Goal: Task Accomplishment & Management: Complete application form

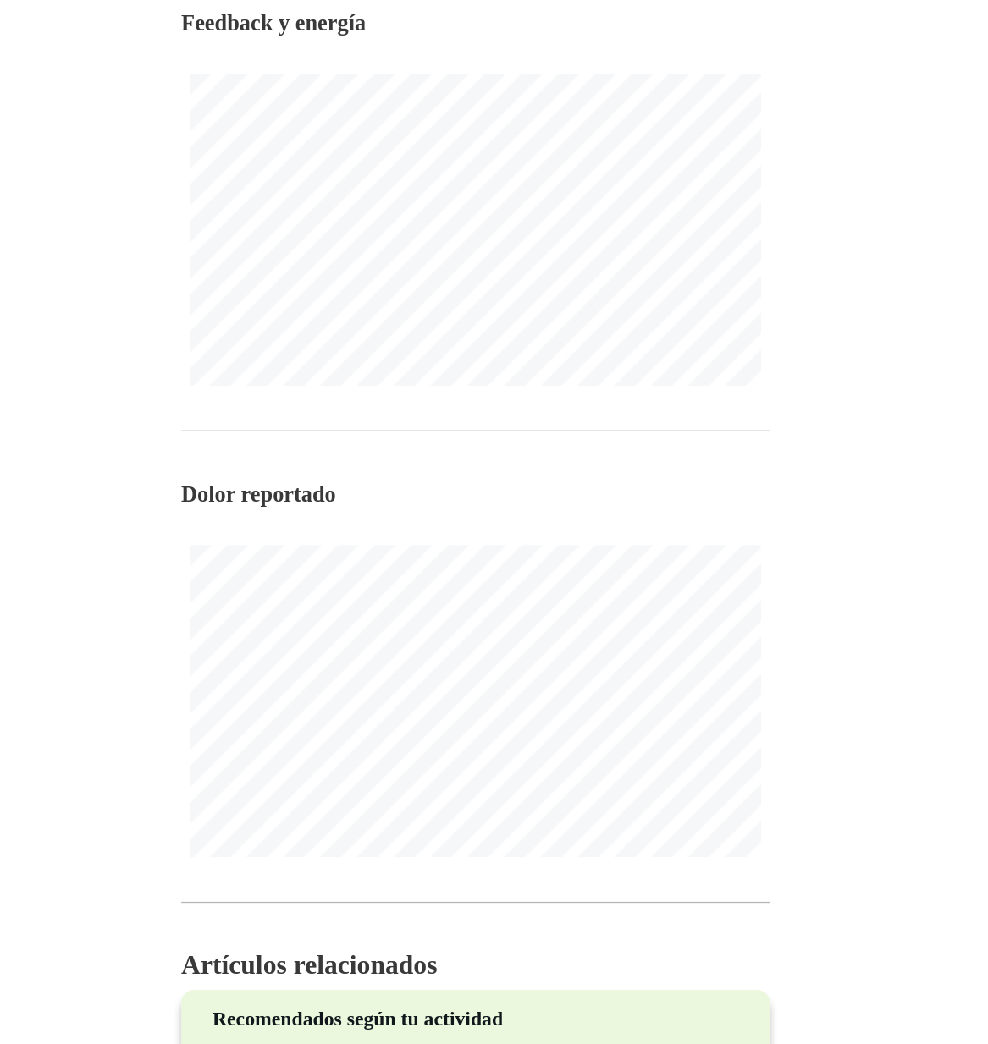
scroll to position [431, 0]
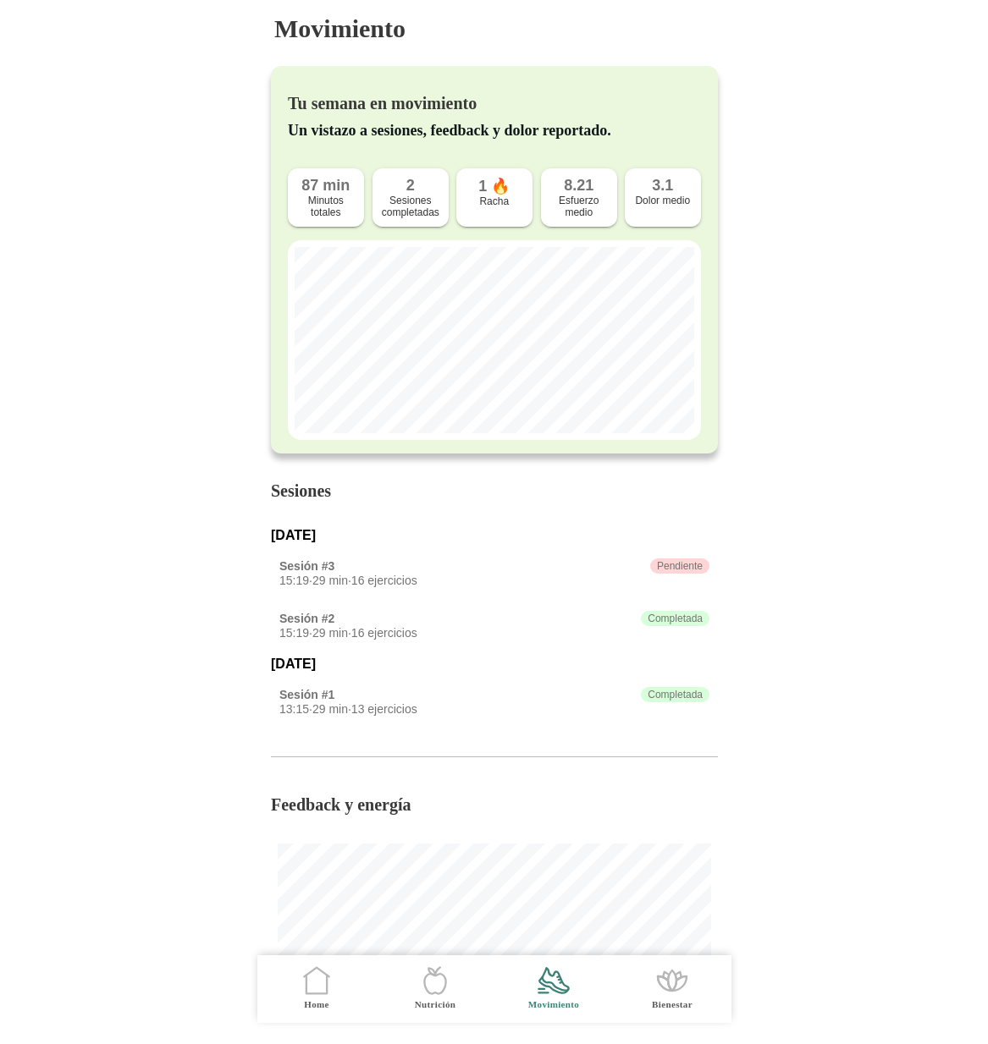
click at [319, 987] on icon ".cls-1 { stroke-width: 0px; } .cls-1, .cls-2 { fill: none; } .cls-2 { stroke-li…" at bounding box center [317, 981] width 36 height 36
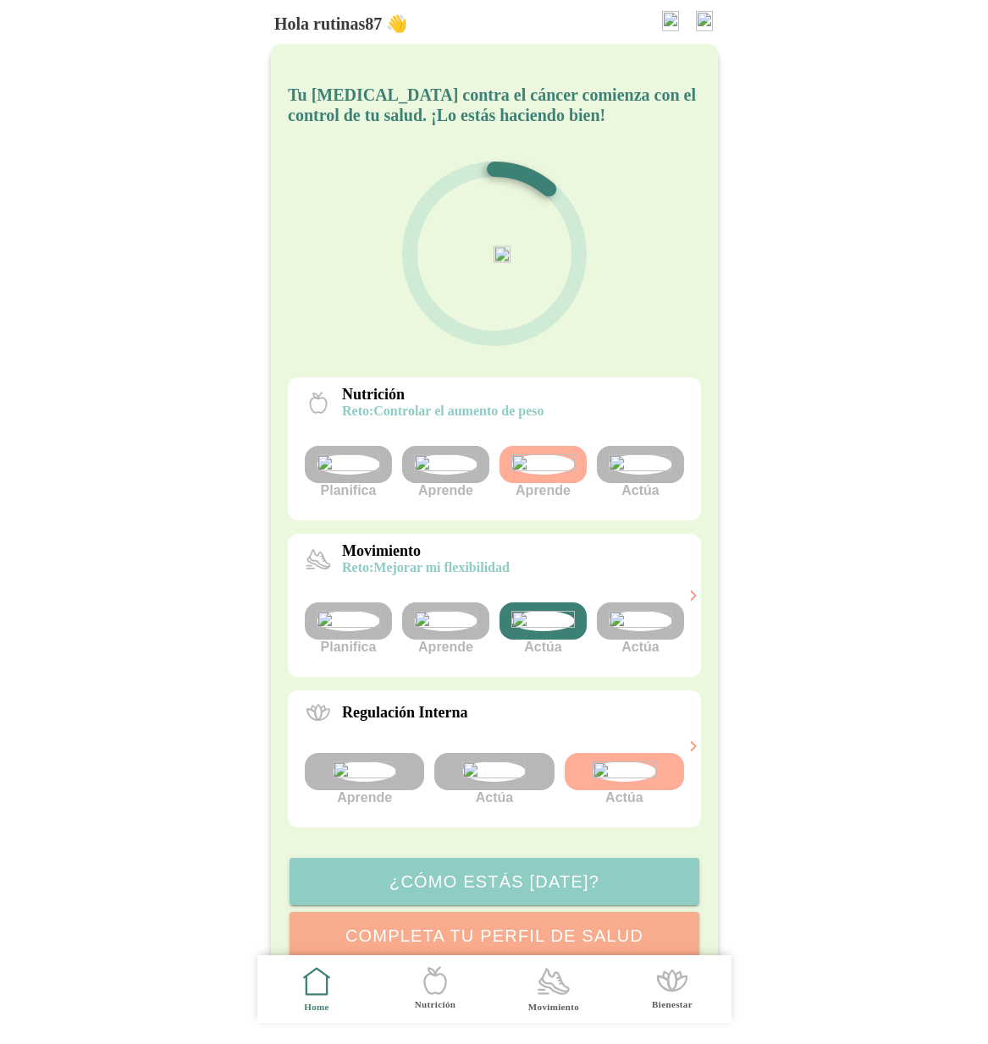
click at [554, 631] on img at bounding box center [542, 621] width 63 height 20
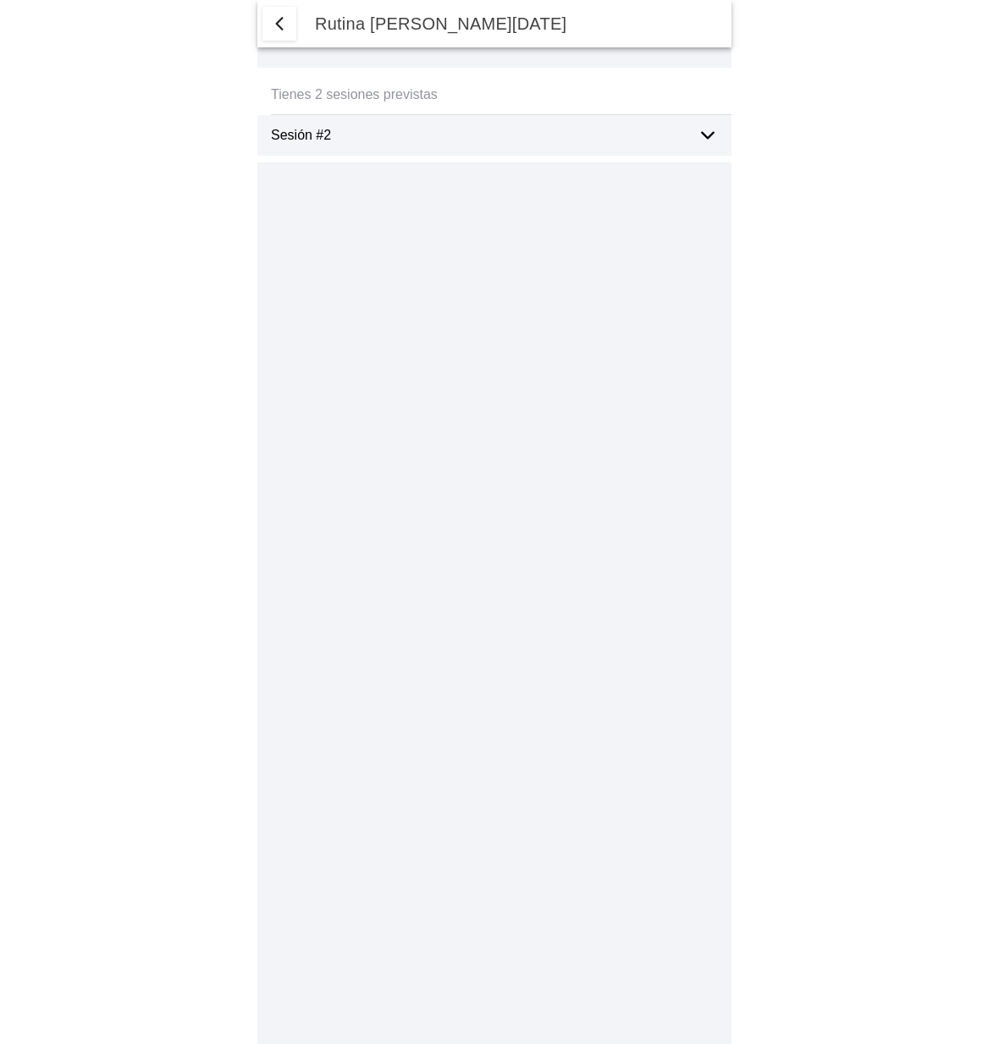
type textarea "Me he notado bien"
select select "8"
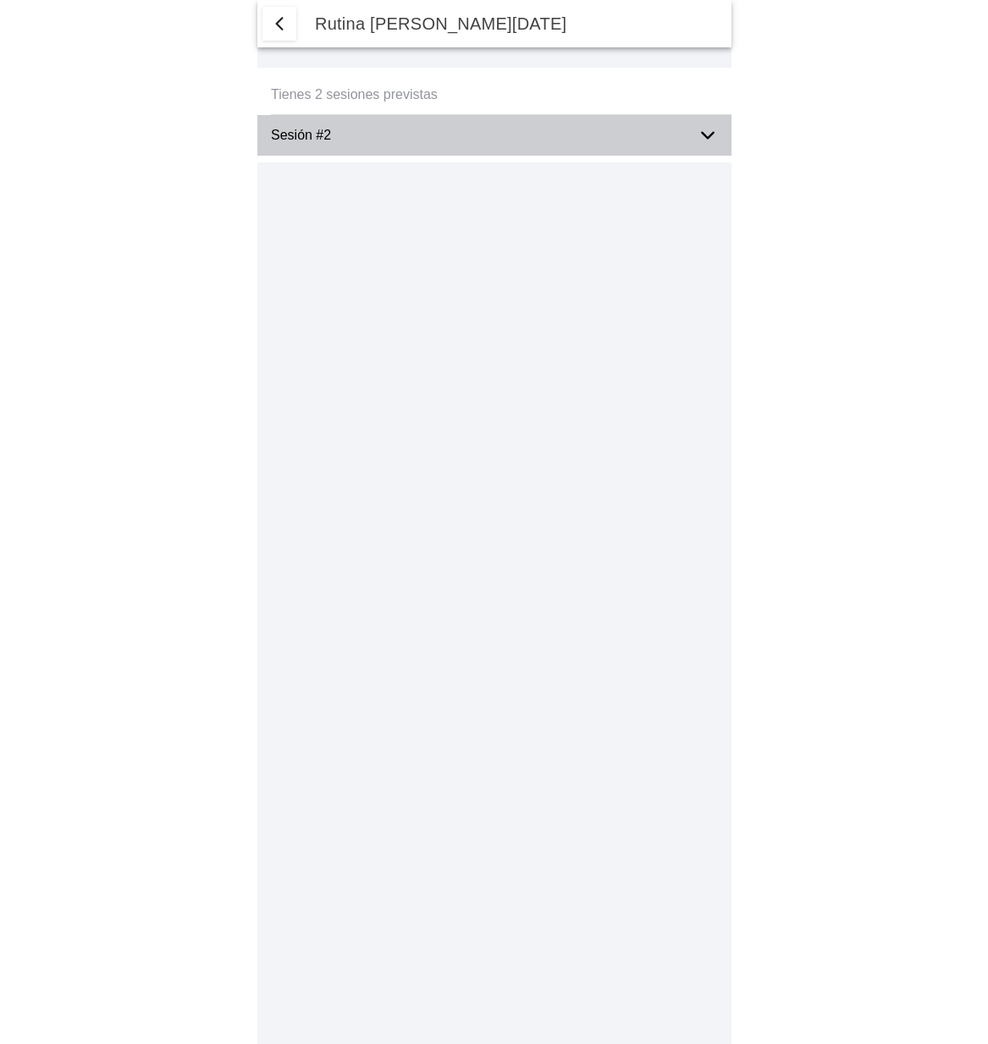
click at [720, 134] on div "Sesión #2" at bounding box center [501, 135] width 460 height 41
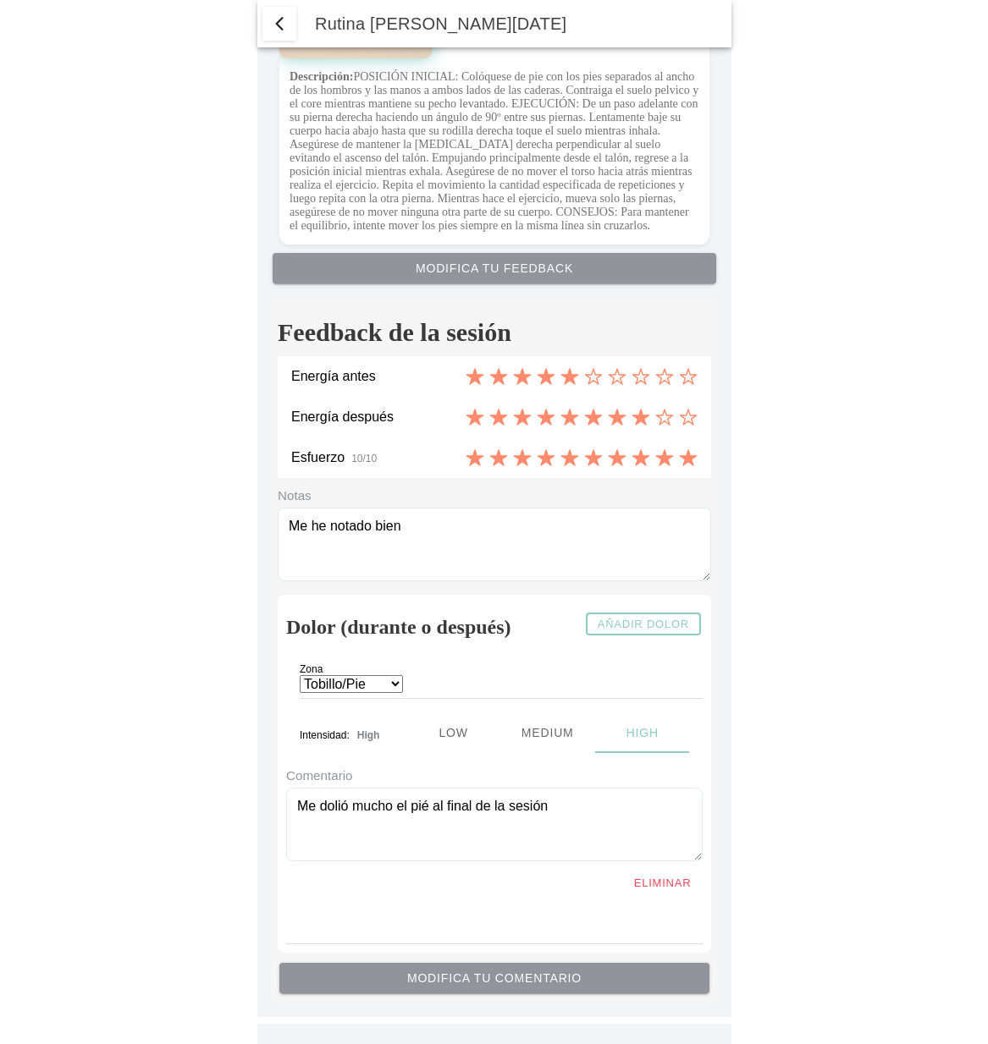
scroll to position [6230, 0]
click at [280, 30] on span "button" at bounding box center [279, 24] width 20 height 20
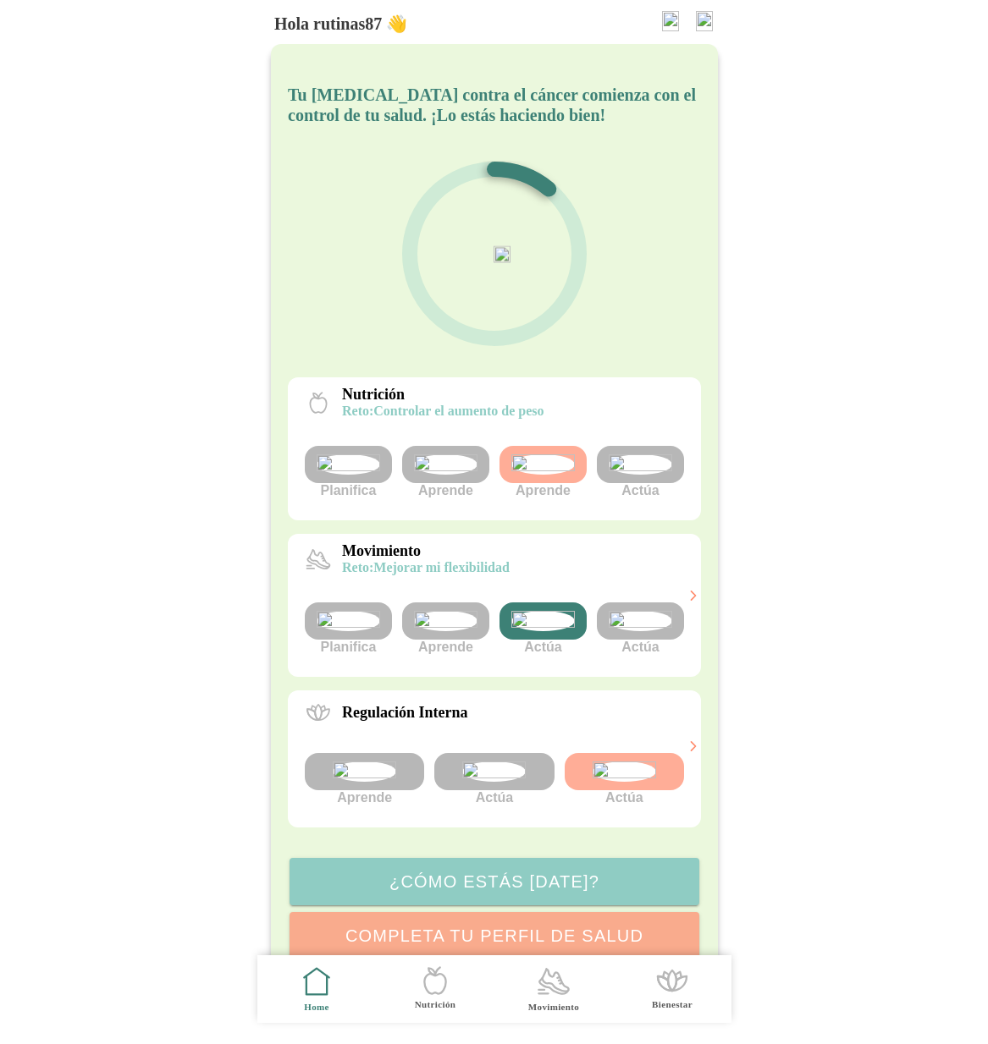
click at [551, 989] on icon at bounding box center [553, 981] width 29 height 25
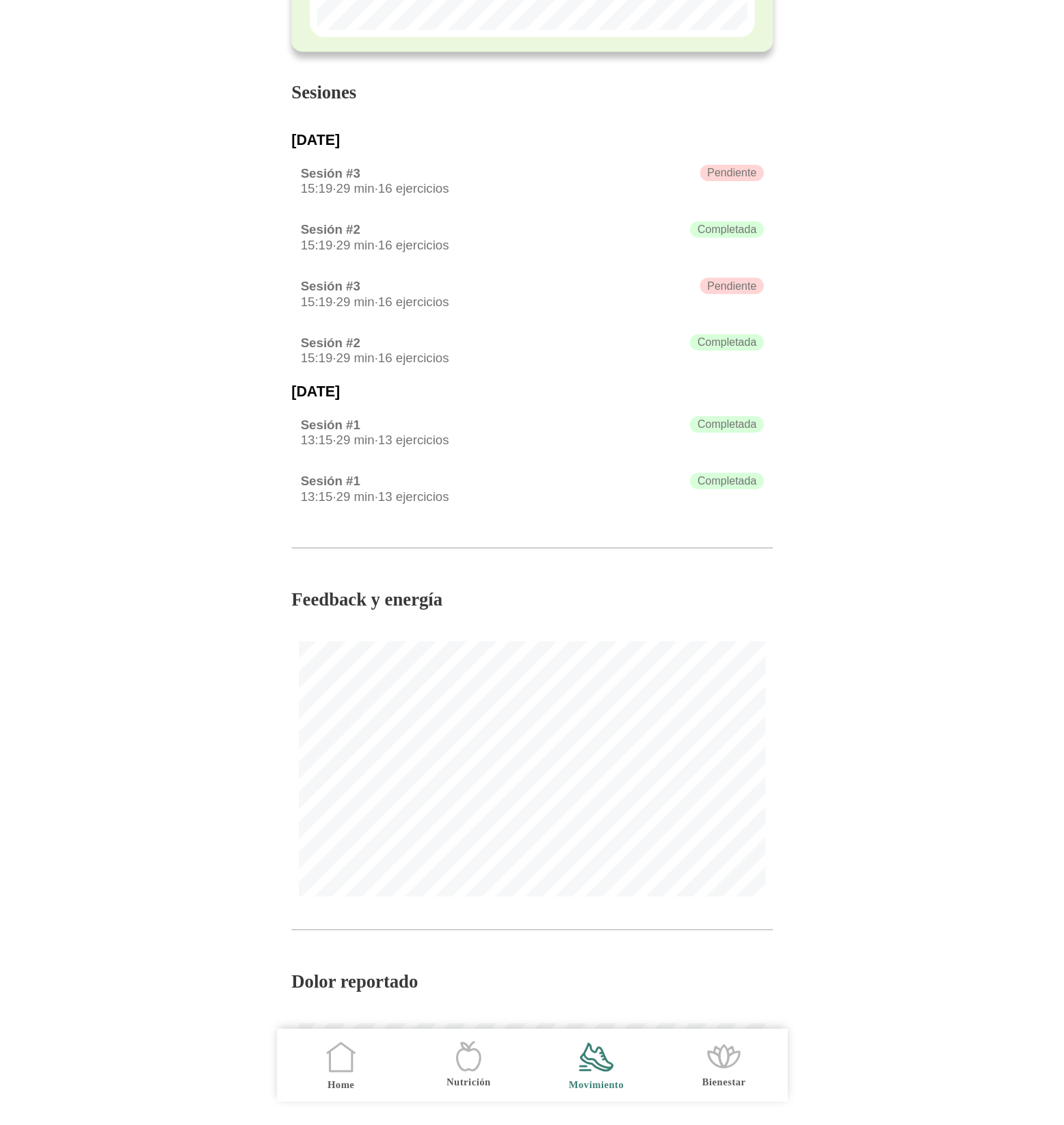
scroll to position [327, 0]
